Goal: Browse casually: Explore the website without a specific task or goal

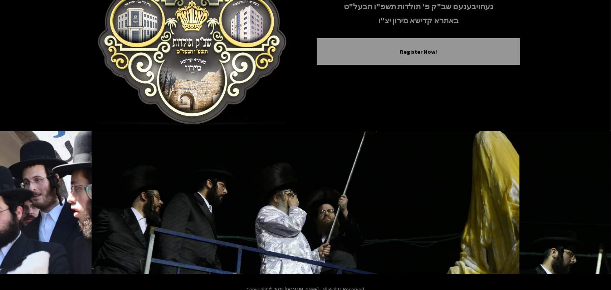
scroll to position [110, 0]
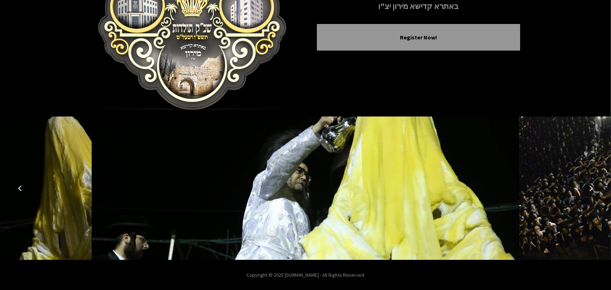
click at [591, 188] on icon "Next image" at bounding box center [591, 188] width 6 height 6
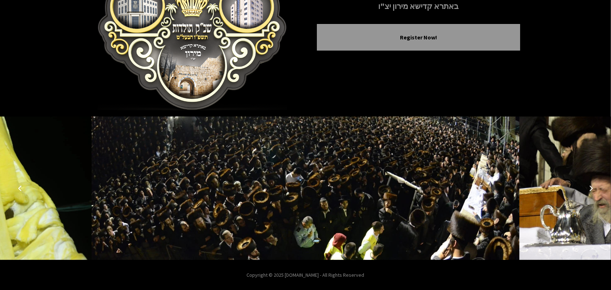
click at [591, 188] on icon "Next image" at bounding box center [591, 188] width 6 height 6
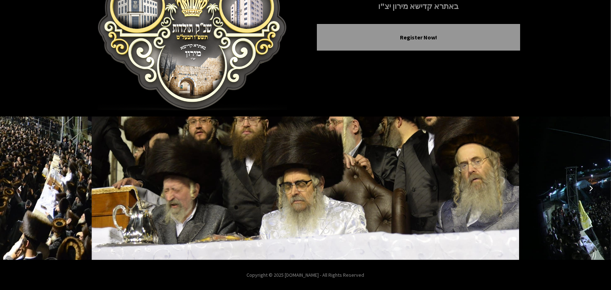
click at [591, 188] on icon "Next image" at bounding box center [591, 188] width 6 height 6
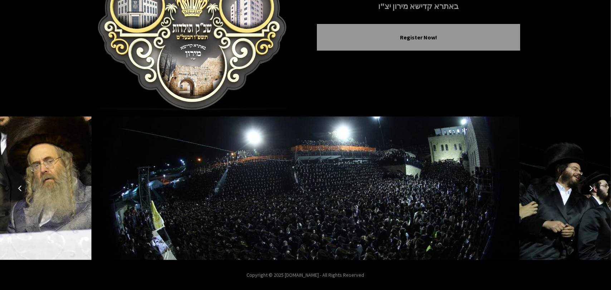
click at [591, 188] on icon "Next image" at bounding box center [591, 188] width 6 height 6
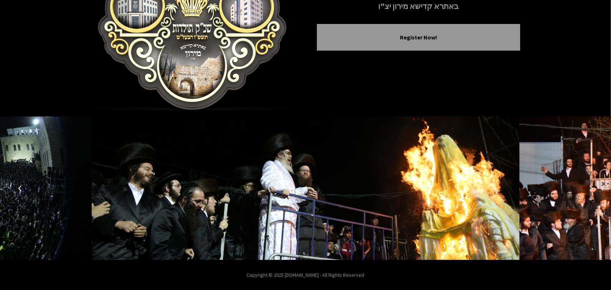
click at [591, 188] on icon "Next image" at bounding box center [591, 188] width 6 height 6
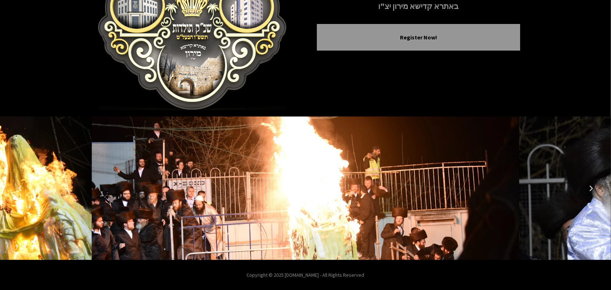
click at [591, 188] on icon "Next image" at bounding box center [591, 188] width 6 height 6
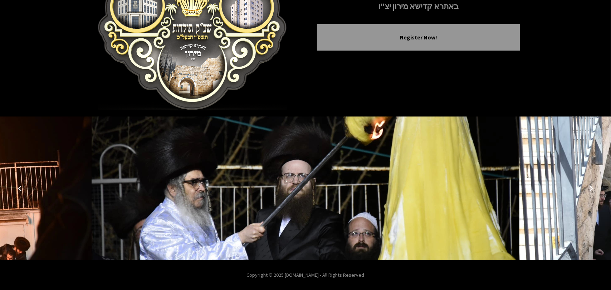
click at [591, 188] on icon "Next image" at bounding box center [591, 188] width 6 height 6
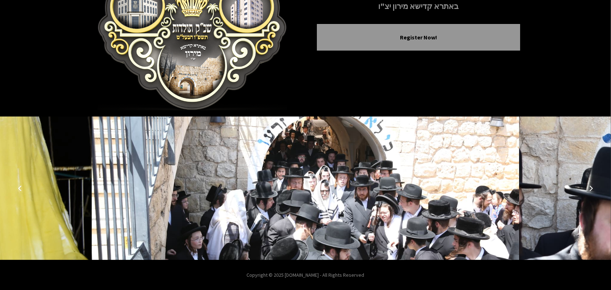
click at [591, 188] on icon "Next image" at bounding box center [591, 188] width 6 height 6
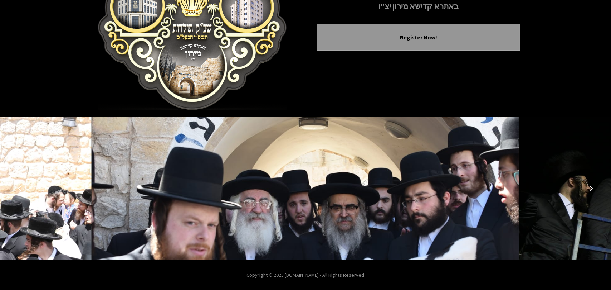
click at [591, 188] on icon "Next image" at bounding box center [591, 188] width 6 height 6
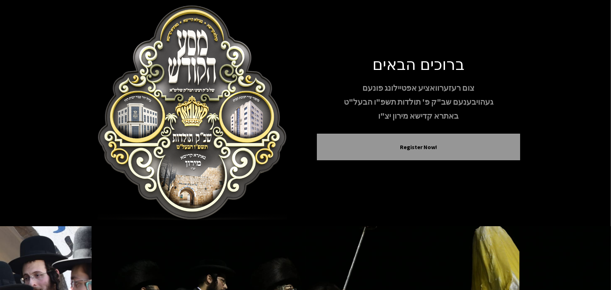
scroll to position [0, 0]
